Goal: Task Accomplishment & Management: Manage account settings

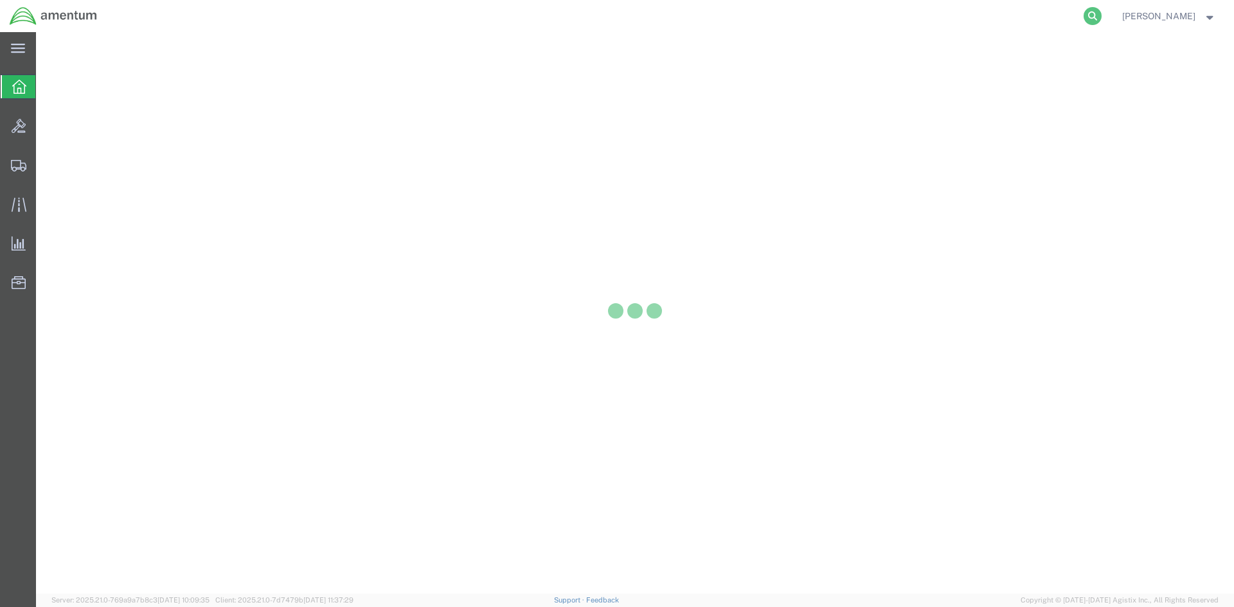
click at [1102, 13] on icon at bounding box center [1093, 16] width 18 height 18
click at [931, 22] on input "search" at bounding box center [888, 16] width 391 height 31
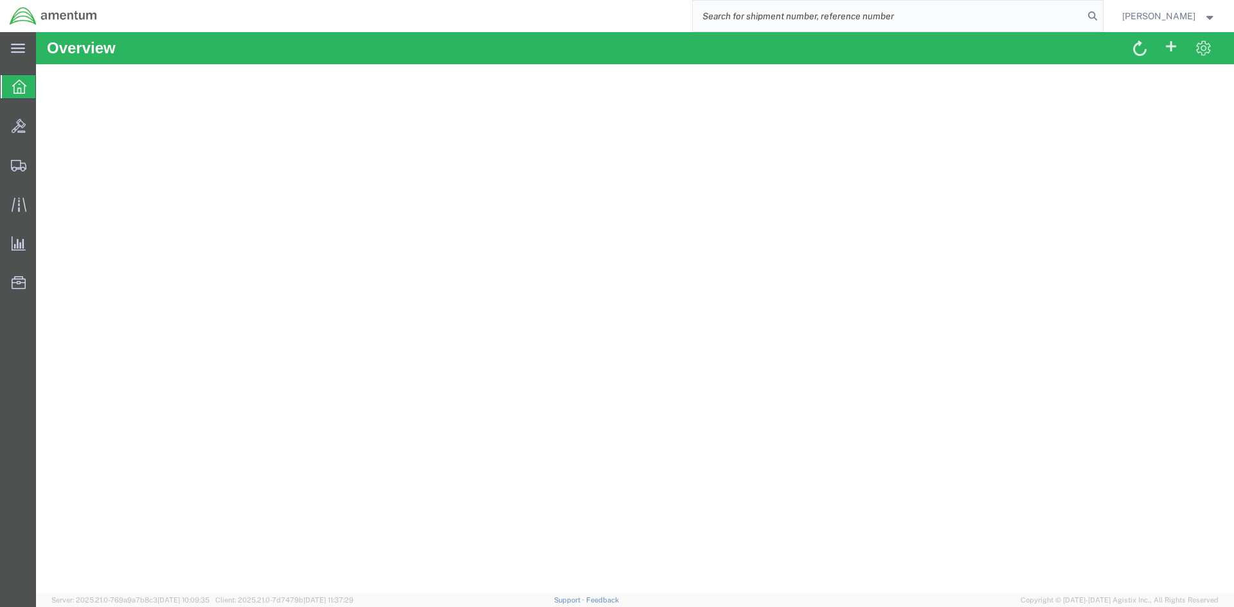
paste input "S633-25287-2527"
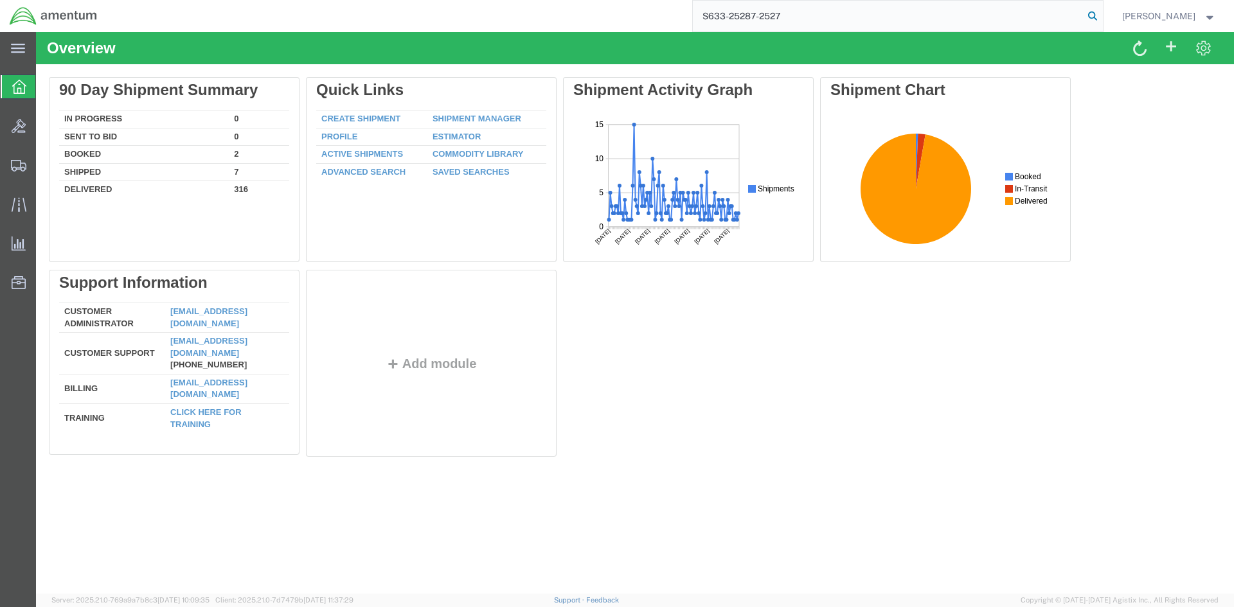
type input "S633-25287-2527"
click at [1102, 14] on icon at bounding box center [1093, 16] width 18 height 18
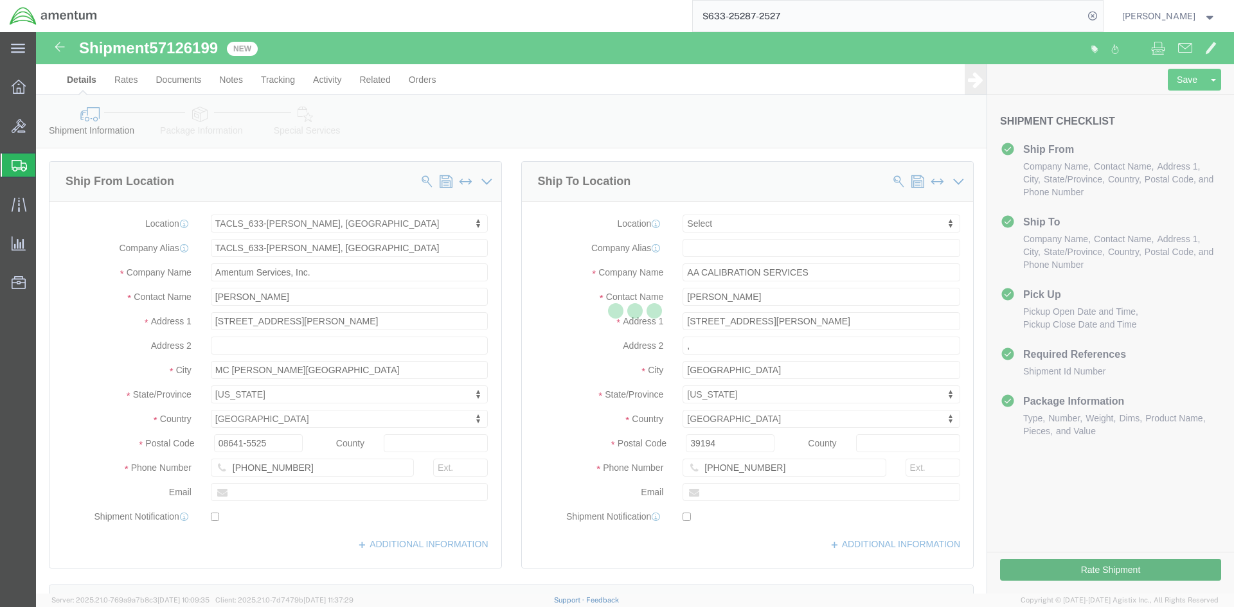
select select "42718"
select select
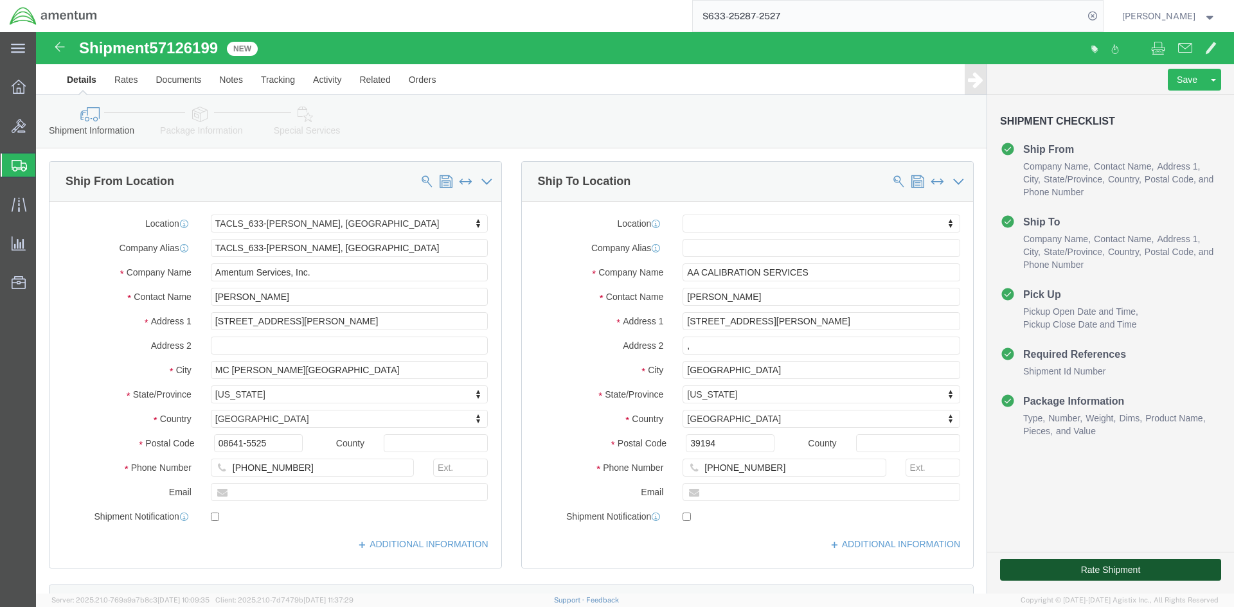
click button "Rate Shipment"
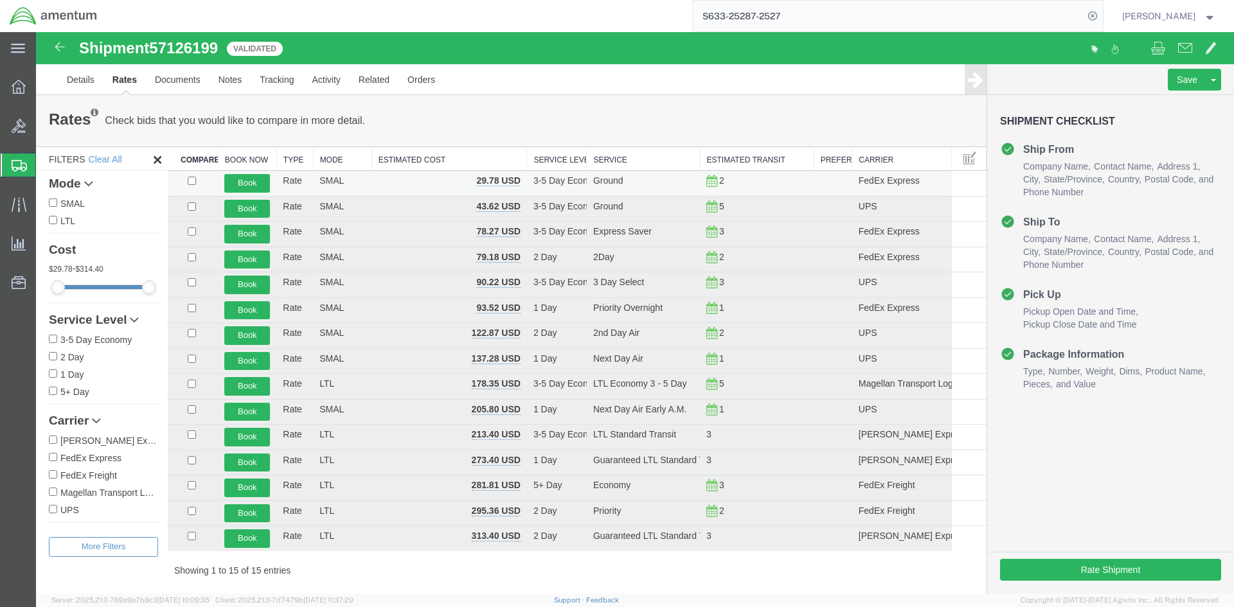
click at [709, 181] on icon at bounding box center [711, 181] width 11 height 9
click at [256, 184] on button "Book" at bounding box center [247, 183] width 46 height 19
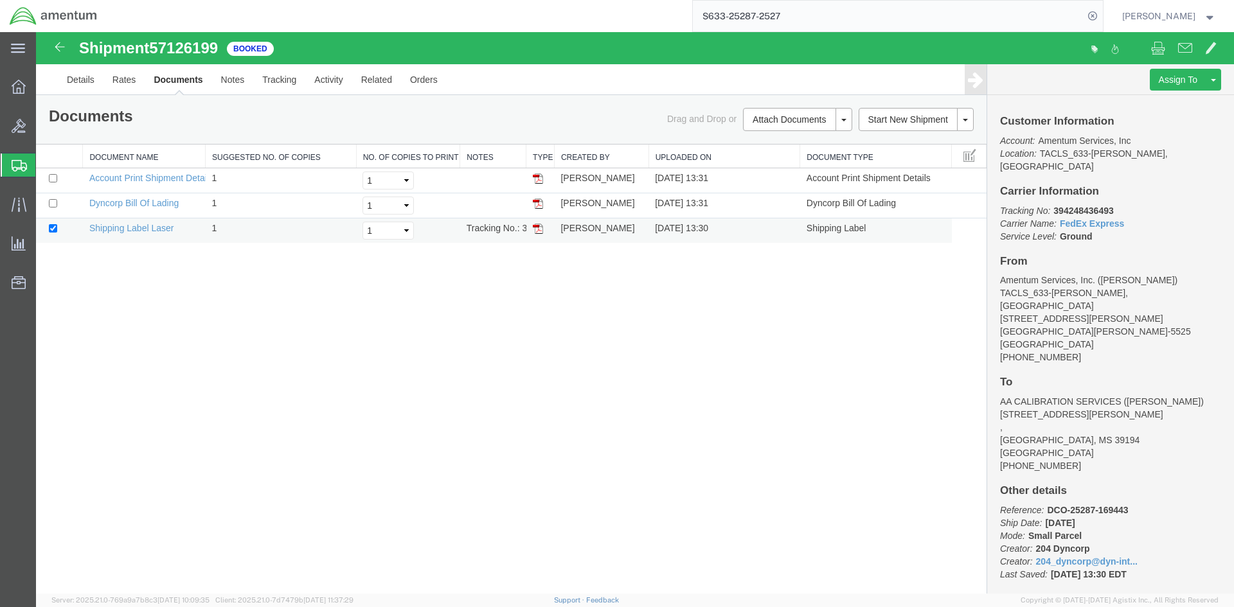
click at [542, 231] on img at bounding box center [538, 229] width 10 height 10
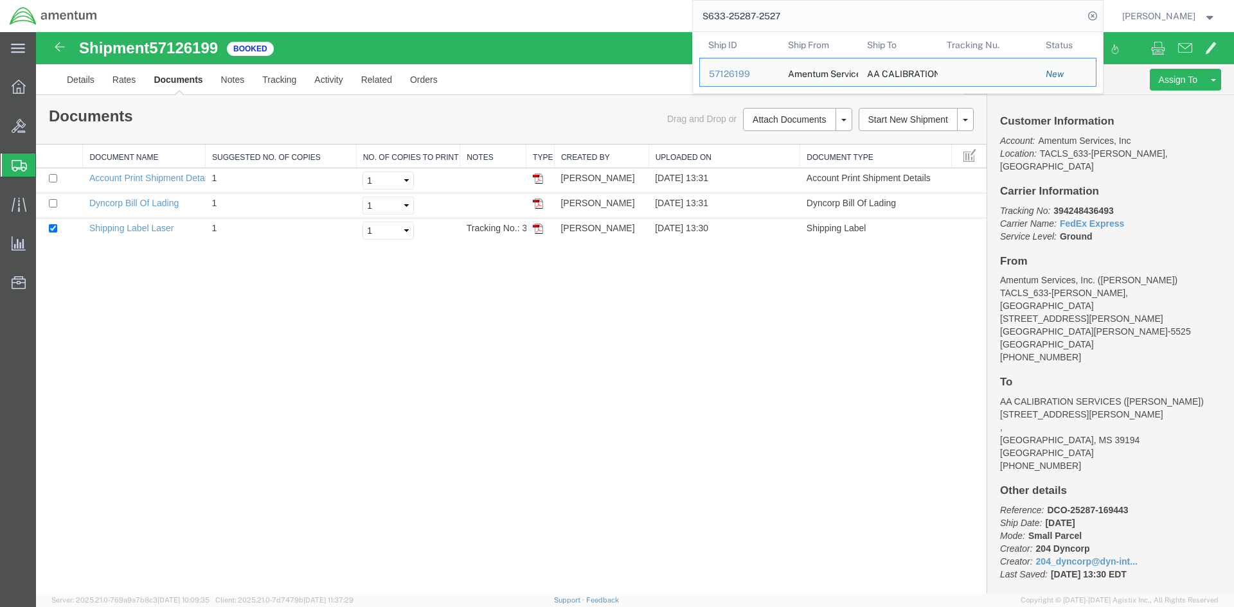
drag, startPoint x: 803, startPoint y: 13, endPoint x: 712, endPoint y: 17, distance: 91.3
click at [712, 17] on input "S633-25287-2527" at bounding box center [888, 16] width 391 height 31
paste input "8"
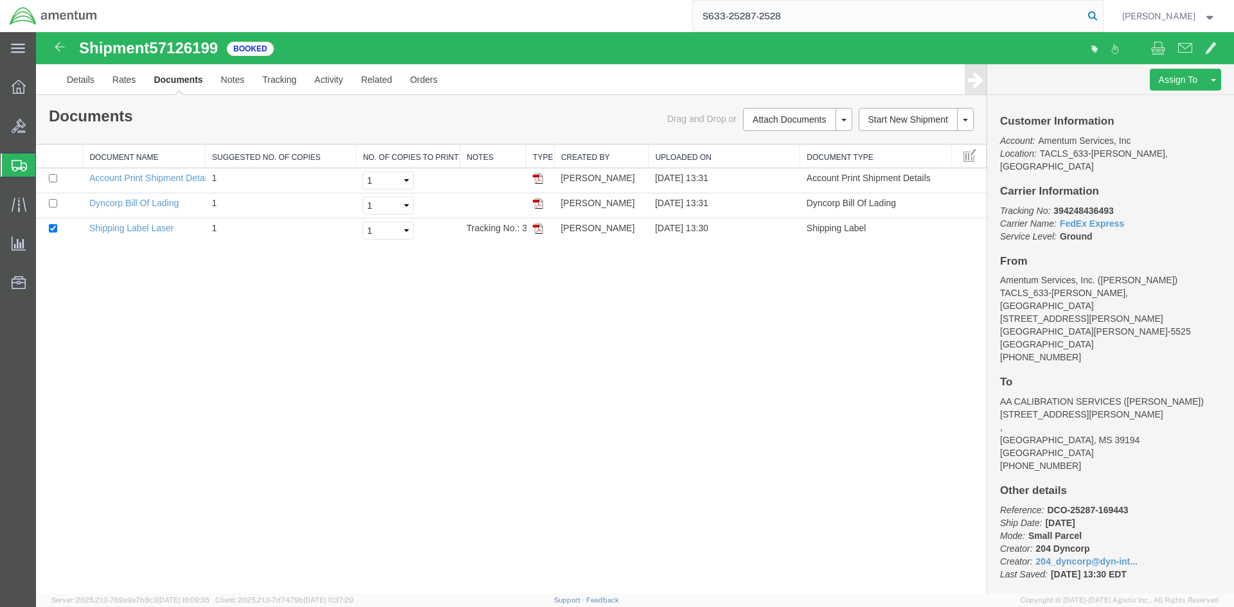
type input "S633-25287-2528"
click at [1102, 17] on icon at bounding box center [1093, 16] width 18 height 18
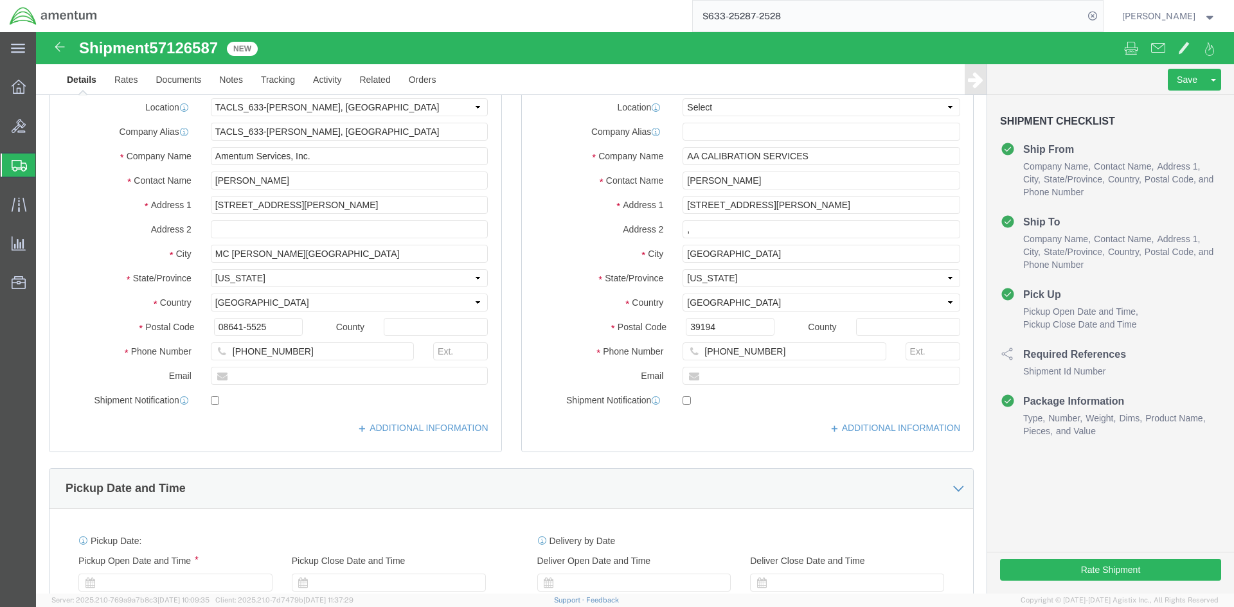
select select "42718"
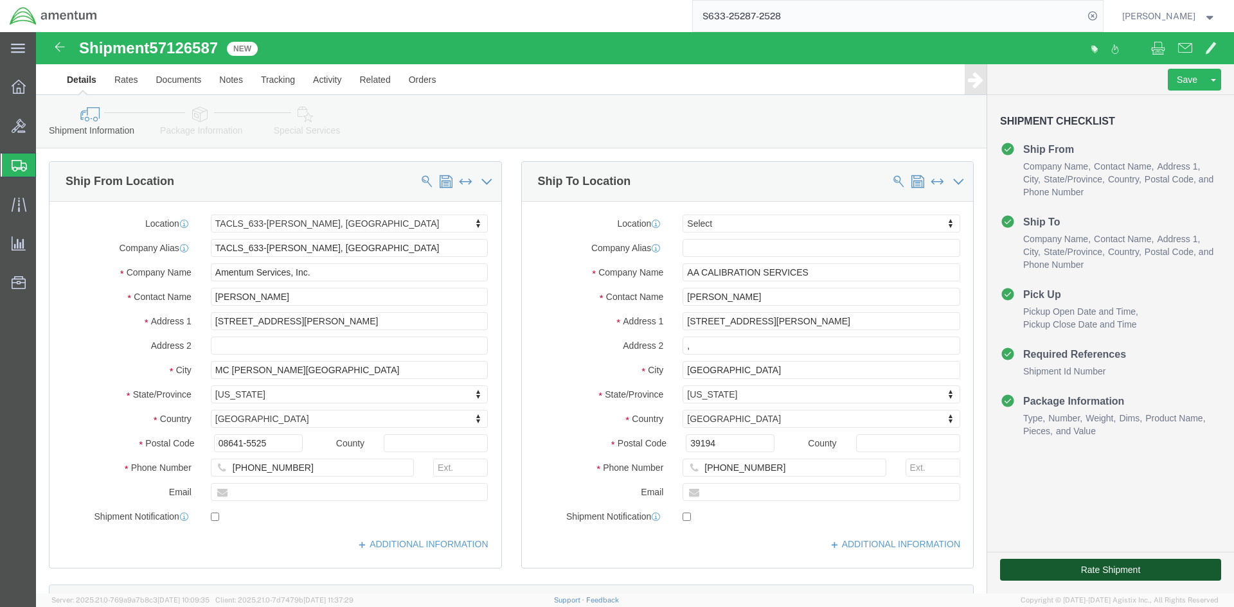
click button "Rate Shipment"
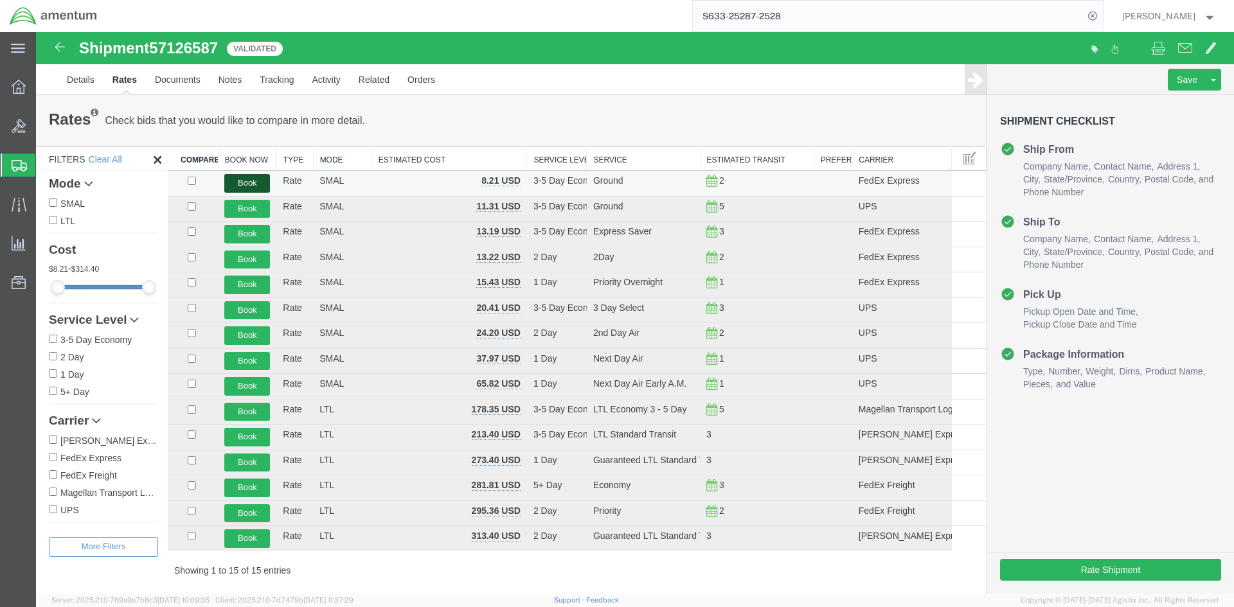
click at [255, 182] on button "Book" at bounding box center [247, 183] width 46 height 19
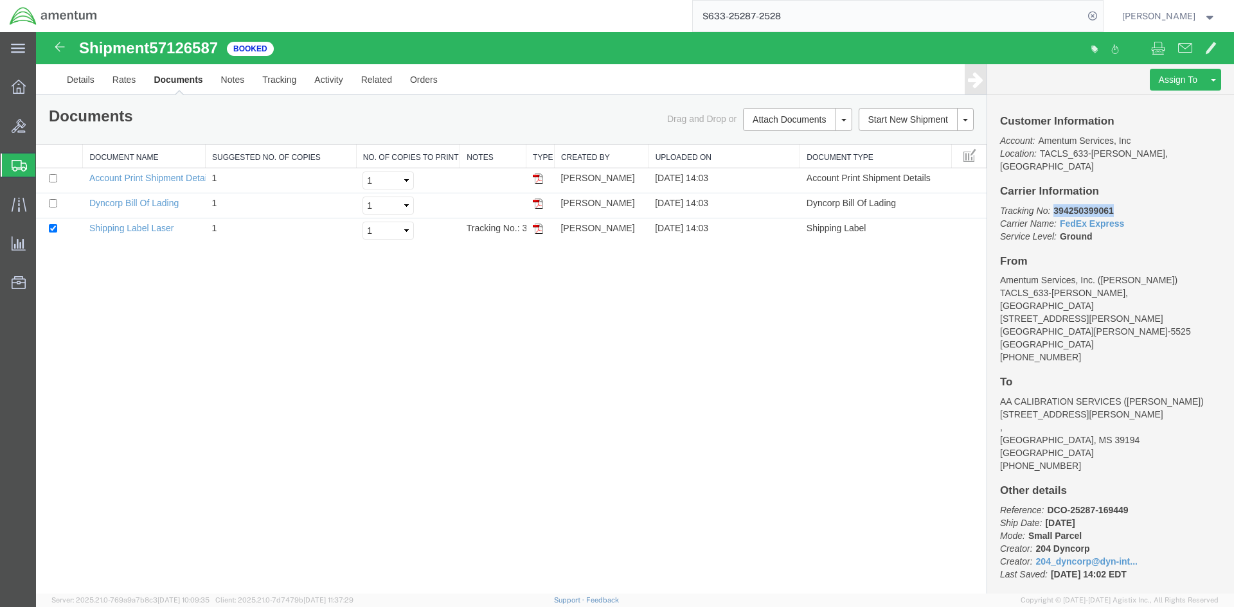
drag, startPoint x: 1053, startPoint y: 198, endPoint x: 1115, endPoint y: 198, distance: 62.3
click at [1115, 204] on p "Tracking No: 394250399061 Carrier Name: FedEx Express FedEx Express Service Lev…" at bounding box center [1110, 223] width 221 height 39
copy b "394250399061"
click at [537, 229] on img at bounding box center [538, 229] width 10 height 10
